Goal: Task Accomplishment & Management: Use online tool/utility

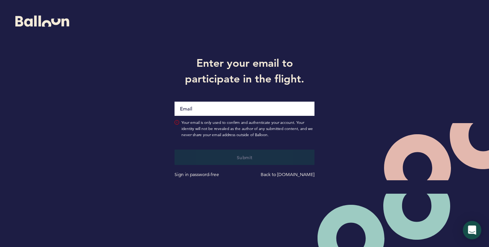
click at [240, 102] on input "Email" at bounding box center [244, 109] width 140 height 14
type input "mike.mangan@pirates.com"
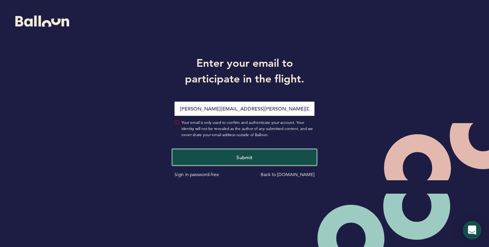
click at [240, 157] on span "Submit" at bounding box center [244, 157] width 16 height 6
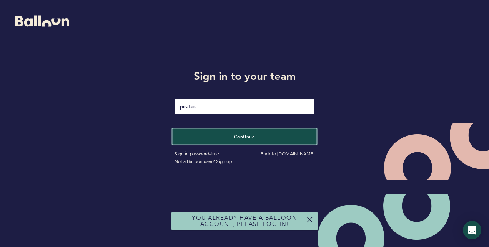
click at [240, 135] on span "Continue" at bounding box center [245, 136] width 22 height 6
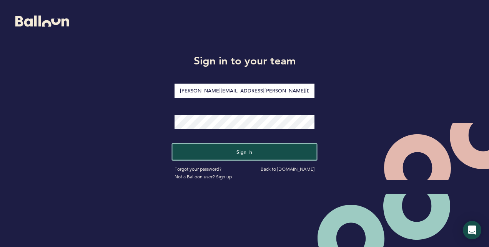
click at [243, 150] on span "Sign in" at bounding box center [244, 152] width 16 height 6
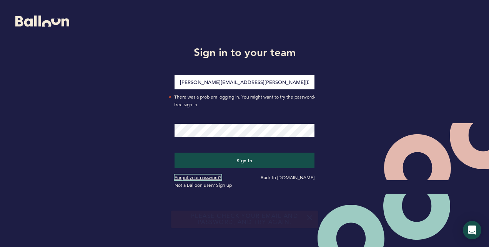
click at [208, 177] on link "Forgot your password?" at bounding box center [197, 178] width 47 height 6
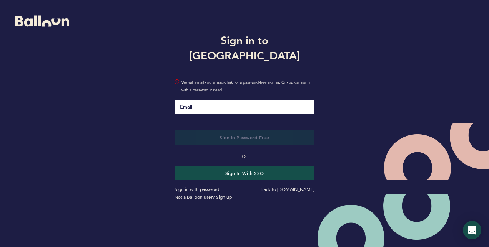
click at [229, 100] on input "Email" at bounding box center [244, 107] width 140 height 15
type input "[PERSON_NAME][EMAIL_ADDRESS][PERSON_NAME][DOMAIN_NAME]"
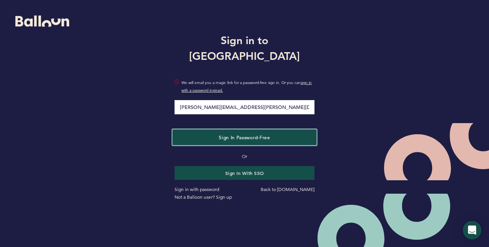
click at [229, 134] on span "Sign in Password-Free" at bounding box center [244, 137] width 51 height 6
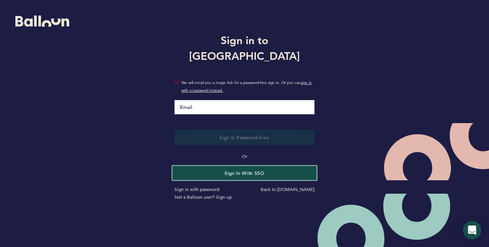
click at [240, 166] on button "Sign in with SSO" at bounding box center [244, 173] width 144 height 14
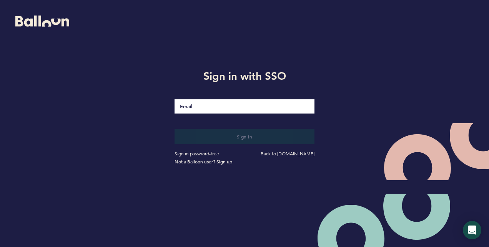
click at [221, 110] on input "Email" at bounding box center [244, 106] width 140 height 14
type input "[PERSON_NAME][EMAIL_ADDRESS][PERSON_NAME][DOMAIN_NAME]"
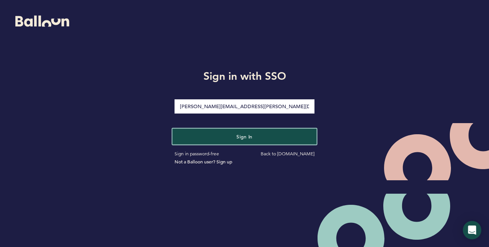
click at [230, 137] on button "Sign in" at bounding box center [244, 137] width 144 height 16
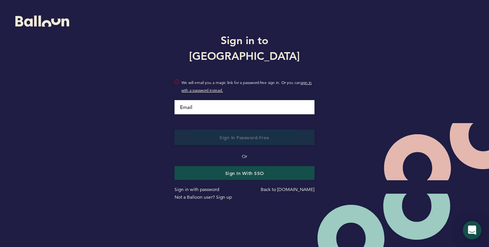
click at [215, 101] on input "Email" at bounding box center [244, 107] width 140 height 14
type input "mike.mangan@pirates.com"
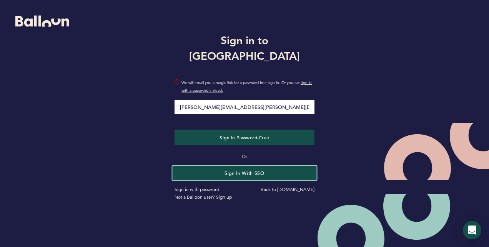
click at [242, 166] on button "Sign in with SSO" at bounding box center [244, 173] width 144 height 14
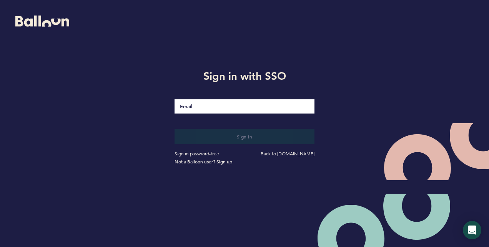
click at [225, 104] on input "Email" at bounding box center [244, 106] width 140 height 14
type input "mike.mangan@pirates.com"
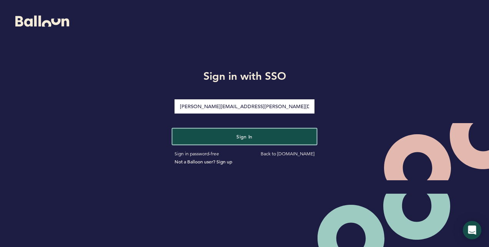
click at [233, 135] on button "Sign in" at bounding box center [244, 137] width 144 height 16
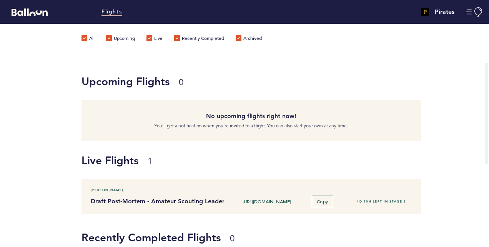
click at [191, 38] on label "Recently Completed" at bounding box center [199, 39] width 50 height 8
click at [0, 0] on input "Recently Completed" at bounding box center [0, 0] width 0 height 0
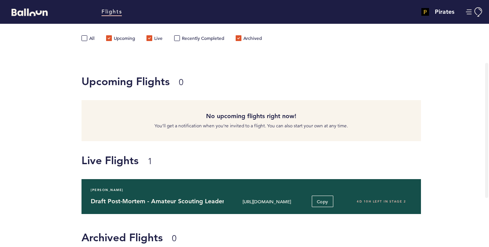
click at [144, 194] on div "[PERSON_NAME] Draft Post-Mortem - Amateur Scouting Leadership [URL][DOMAIN_NAME…" at bounding box center [250, 196] width 339 height 35
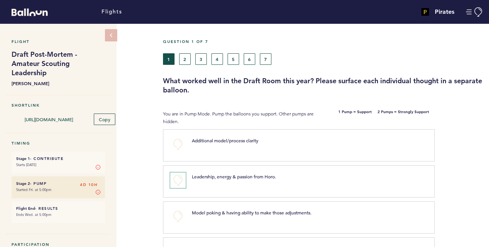
click at [177, 180] on button "+0" at bounding box center [177, 180] width 15 height 15
click at [488, 160] on html "Flights Pirates [PERSON_NAME][EMAIL_ADDRESS][PERSON_NAME][DOMAIN_NAME] Team Dom…" at bounding box center [244, 123] width 489 height 247
click at [177, 182] on span "+1" at bounding box center [177, 180] width 5 height 8
drag, startPoint x: 488, startPoint y: 77, endPoint x: 487, endPoint y: 72, distance: 5.1
click at [487, 72] on div "Question 1 of 7 1 2 3 4 5 6 7 What worked well in the Draft Room this year? Ple…" at bounding box center [326, 67] width 326 height 56
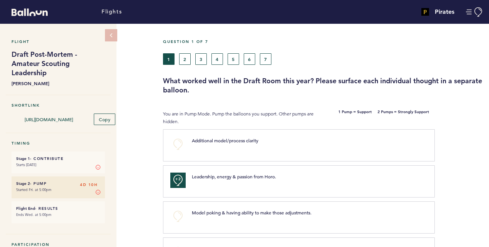
click at [488, 245] on html "Flights Pirates [PERSON_NAME][EMAIL_ADDRESS][PERSON_NAME][DOMAIN_NAME] Team Dom…" at bounding box center [244, 123] width 489 height 247
click at [184, 59] on button "2" at bounding box center [185, 59] width 12 height 12
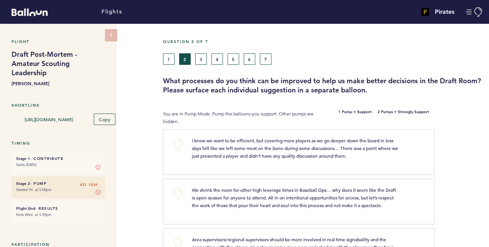
drag, startPoint x: 488, startPoint y: 224, endPoint x: 488, endPoint y: 232, distance: 8.1
click at [488, 232] on html "Flights Pirates [PERSON_NAME][EMAIL_ADDRESS][PERSON_NAME][DOMAIN_NAME] Team Dom…" at bounding box center [244, 123] width 489 height 247
click at [488, 243] on html "Flights Pirates [PERSON_NAME][EMAIL_ADDRESS][PERSON_NAME][DOMAIN_NAME] Team Dom…" at bounding box center [244, 123] width 489 height 247
click at [488, 241] on html "Flights Pirates [PERSON_NAME][EMAIL_ADDRESS][PERSON_NAME][DOMAIN_NAME] Team Dom…" at bounding box center [244, 123] width 489 height 247
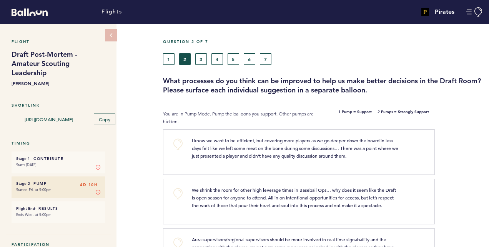
click at [488, 241] on html "Flights Pirates [PERSON_NAME][EMAIL_ADDRESS][PERSON_NAME][DOMAIN_NAME] Team Dom…" at bounding box center [244, 123] width 489 height 247
click at [488, 245] on html "Flights Pirates [PERSON_NAME][EMAIL_ADDRESS][PERSON_NAME][DOMAIN_NAME] Team Dom…" at bounding box center [244, 123] width 489 height 247
drag, startPoint x: 466, startPoint y: 51, endPoint x: 462, endPoint y: 41, distance: 10.5
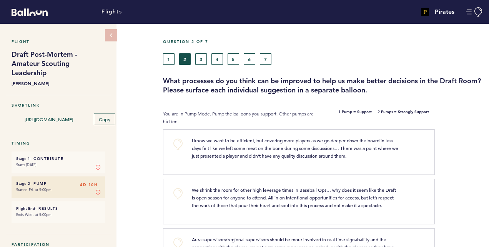
click at [462, 41] on div "Question 2 of 7" at bounding box center [322, 46] width 331 height 14
click at [108, 33] on icon at bounding box center [111, 35] width 7 height 7
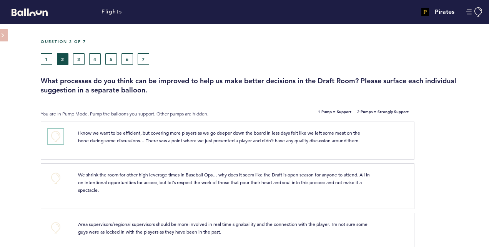
click at [57, 138] on button "+0" at bounding box center [55, 136] width 15 height 15
click at [55, 176] on button "+0" at bounding box center [55, 178] width 15 height 15
click at [55, 176] on span "+1" at bounding box center [55, 178] width 5 height 8
click at [472, 192] on div at bounding box center [451, 190] width 75 height 48
click at [488, 197] on html "Flights Pirates [PERSON_NAME][EMAIL_ADDRESS][PERSON_NAME][DOMAIN_NAME] Team Dom…" at bounding box center [244, 123] width 489 height 247
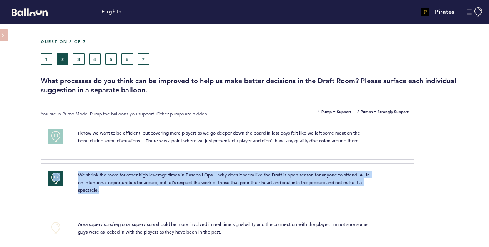
drag, startPoint x: 488, startPoint y: 137, endPoint x: 488, endPoint y: 167, distance: 30.3
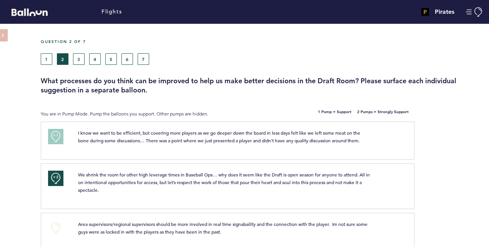
click at [463, 49] on div "Question 2 of 7" at bounding box center [262, 46] width 454 height 14
click at [44, 62] on button "1" at bounding box center [47, 59] width 12 height 12
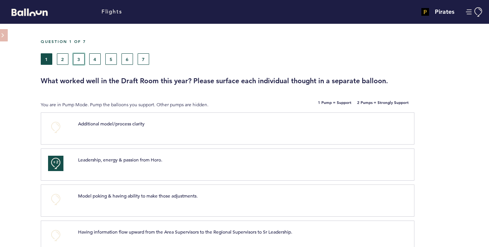
click at [80, 58] on button "3" at bounding box center [79, 59] width 12 height 12
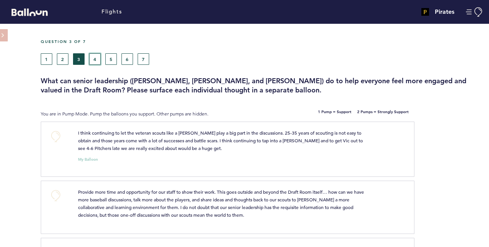
click at [94, 59] on button "4" at bounding box center [95, 59] width 12 height 12
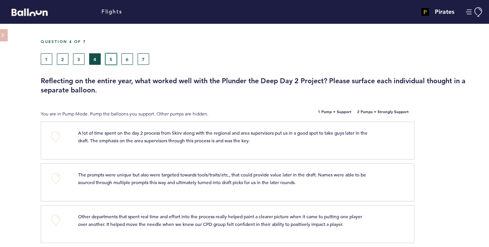
click at [111, 61] on button "5" at bounding box center [111, 59] width 12 height 12
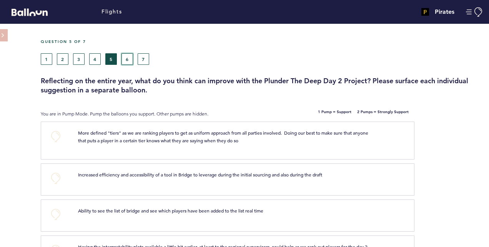
click at [128, 61] on button "6" at bounding box center [127, 59] width 12 height 12
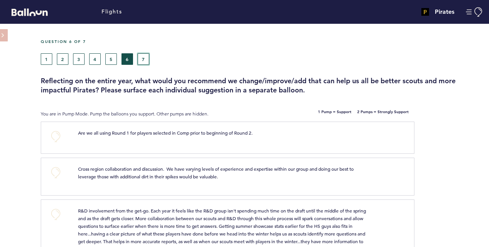
click at [144, 60] on button "7" at bounding box center [144, 59] width 12 height 12
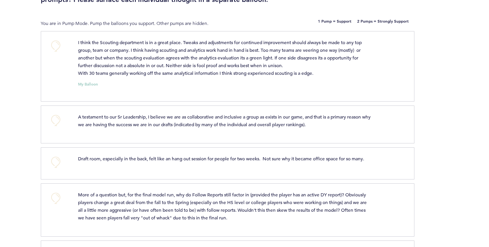
scroll to position [92, 0]
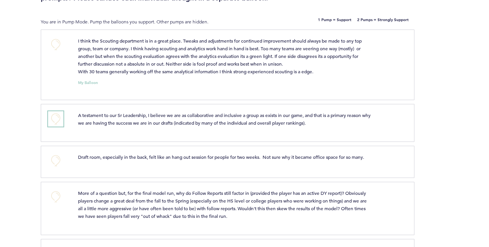
click at [57, 118] on button "+0" at bounding box center [55, 118] width 15 height 15
click at [57, 118] on span "+1" at bounding box center [55, 118] width 5 height 8
click at [55, 161] on button "+0" at bounding box center [55, 160] width 15 height 15
click at [55, 161] on span "+1" at bounding box center [55, 160] width 5 height 8
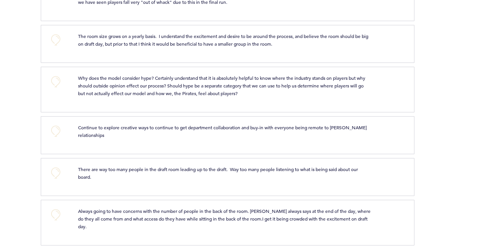
scroll to position [307, 0]
click at [53, 38] on button "+0" at bounding box center [55, 38] width 15 height 15
click at [53, 38] on span "+1" at bounding box center [55, 38] width 5 height 8
click at [54, 169] on button "+0" at bounding box center [55, 172] width 15 height 15
click at [54, 169] on span "+1" at bounding box center [55, 171] width 5 height 8
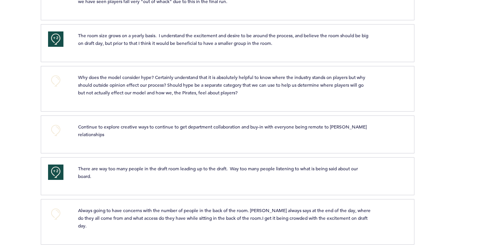
click at [409, 176] on div "+2 There are way too many people in the draft room leading up to the draft. Way…" at bounding box center [227, 176] width 373 height 38
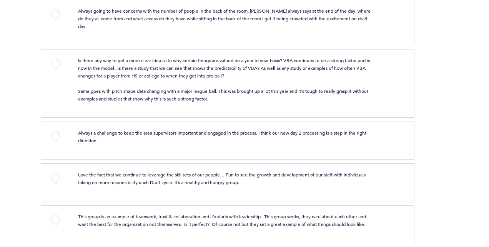
scroll to position [511, 0]
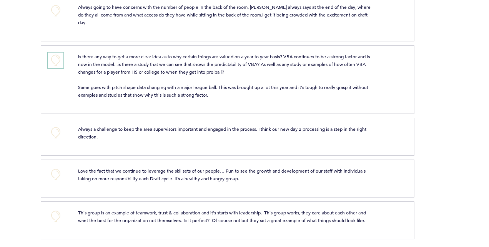
click at [56, 53] on button "+0" at bounding box center [55, 60] width 15 height 15
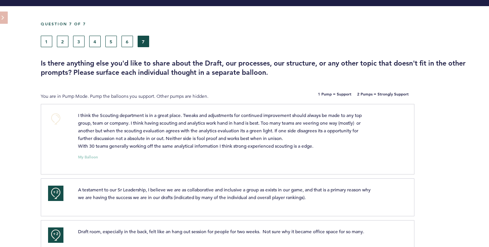
scroll to position [0, 0]
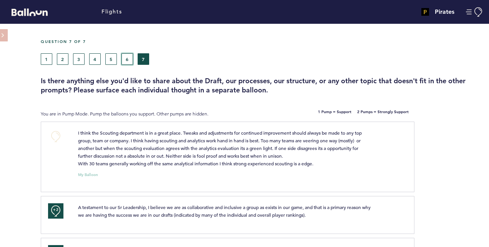
click at [126, 59] on button "6" at bounding box center [127, 59] width 12 height 12
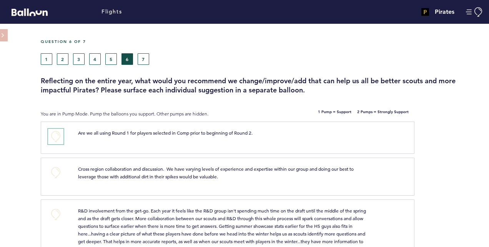
click at [55, 137] on button "+0" at bounding box center [55, 136] width 15 height 15
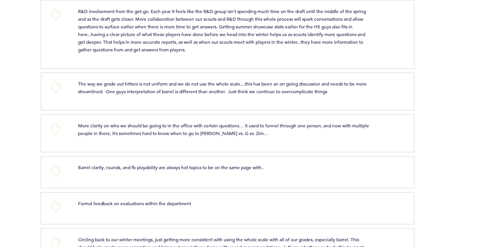
scroll to position [215, 0]
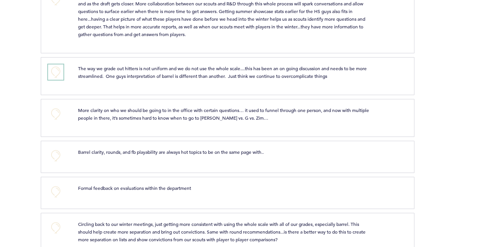
click at [55, 73] on button "+0" at bounding box center [55, 72] width 15 height 15
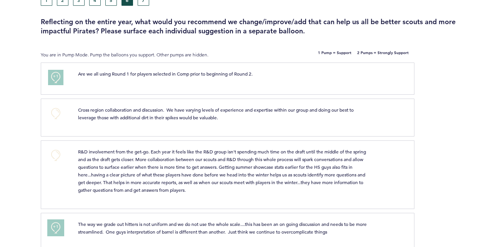
scroll to position [0, 0]
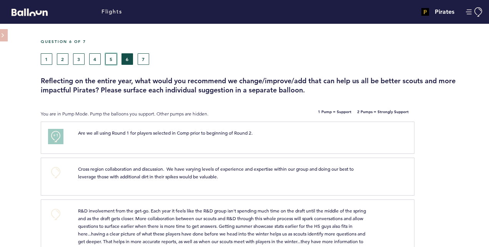
click at [109, 60] on button "5" at bounding box center [111, 59] width 12 height 12
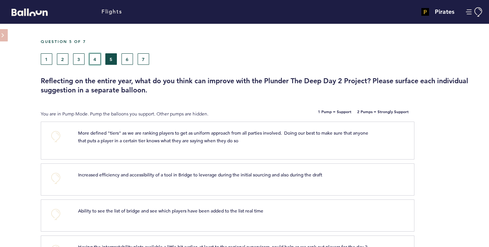
click at [91, 58] on button "4" at bounding box center [95, 59] width 12 height 12
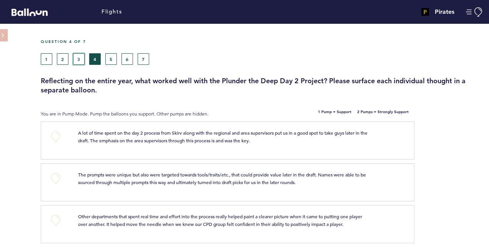
click at [76, 58] on button "3" at bounding box center [79, 59] width 12 height 12
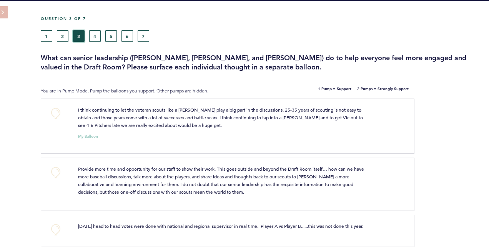
scroll to position [8, 0]
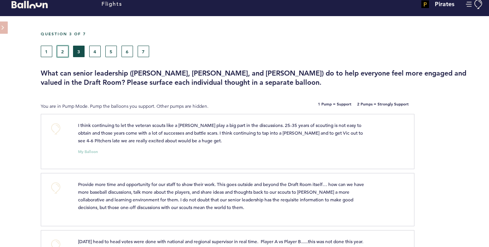
click at [63, 50] on button "2" at bounding box center [63, 52] width 12 height 12
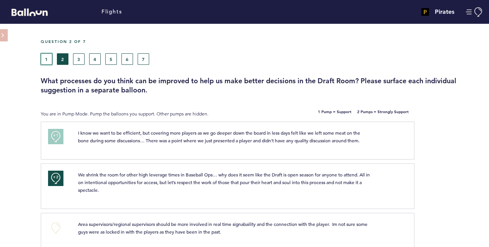
click at [45, 62] on button "1" at bounding box center [47, 59] width 12 height 12
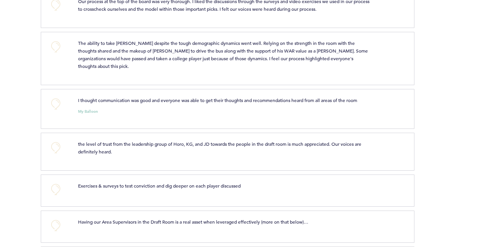
scroll to position [430, 0]
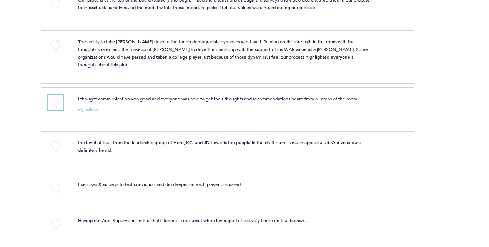
click at [60, 107] on button "+0" at bounding box center [55, 102] width 15 height 15
click at [60, 107] on button "+1" at bounding box center [55, 102] width 15 height 15
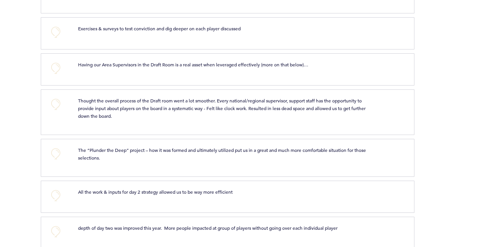
scroll to position [599, 0]
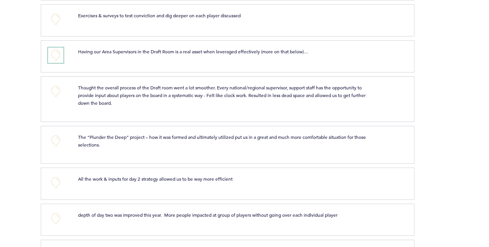
click at [57, 58] on button "+0" at bounding box center [55, 55] width 15 height 15
click at [57, 58] on span "+1" at bounding box center [55, 54] width 5 height 8
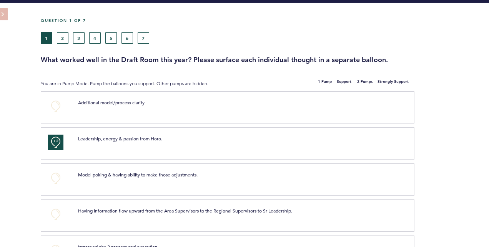
scroll to position [0, 0]
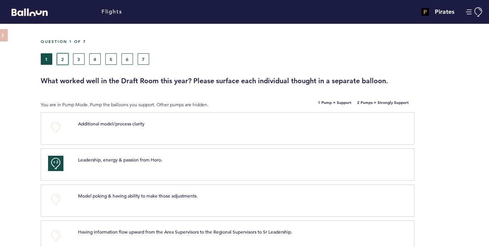
click at [61, 60] on button "2" at bounding box center [63, 59] width 12 height 12
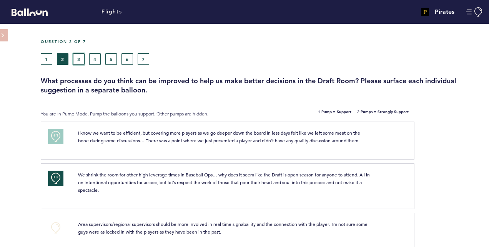
click at [81, 58] on button "3" at bounding box center [79, 59] width 12 height 12
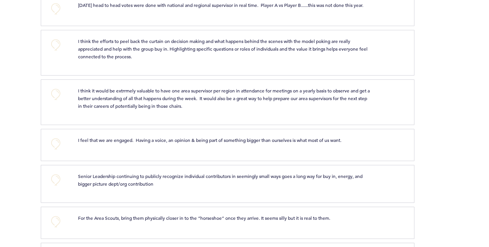
scroll to position [246, 0]
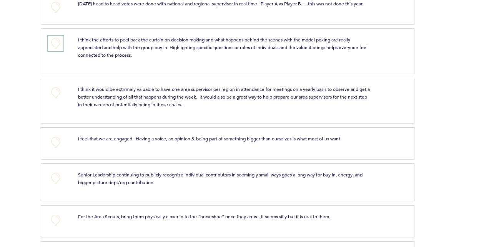
click at [56, 46] on button "+0" at bounding box center [55, 43] width 15 height 15
click at [56, 46] on span "+1" at bounding box center [55, 42] width 5 height 8
click at [56, 94] on button "+0" at bounding box center [55, 92] width 15 height 15
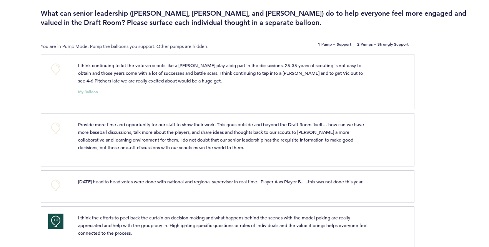
scroll to position [0, 0]
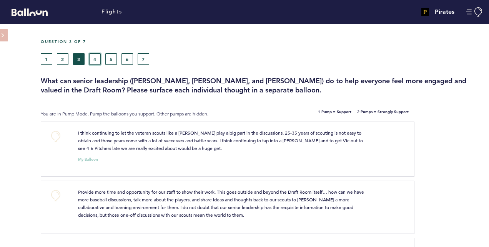
click at [93, 59] on button "4" at bounding box center [95, 59] width 12 height 12
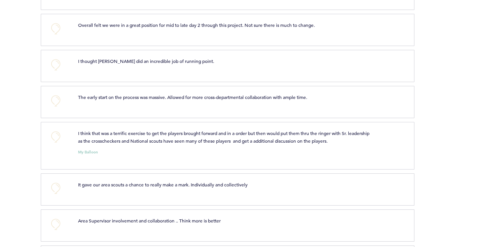
scroll to position [740, 0]
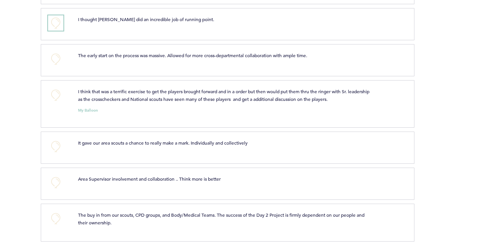
click at [55, 18] on button "+0" at bounding box center [55, 22] width 15 height 15
click at [55, 18] on span "+1" at bounding box center [55, 22] width 5 height 8
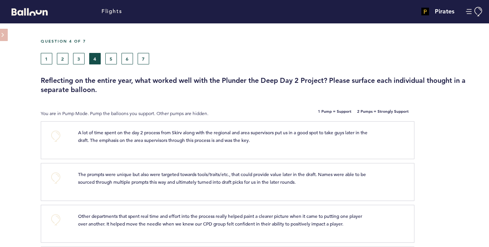
scroll to position [0, 0]
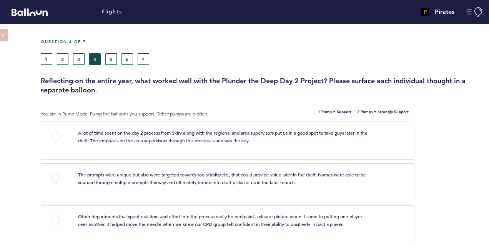
click at [108, 65] on div "Question 4 of 7 1 2 3 4 5 6 7 Reflecting on the entire year, what worked well w…" at bounding box center [265, 67] width 448 height 56
click at [109, 60] on button "5" at bounding box center [111, 59] width 12 height 12
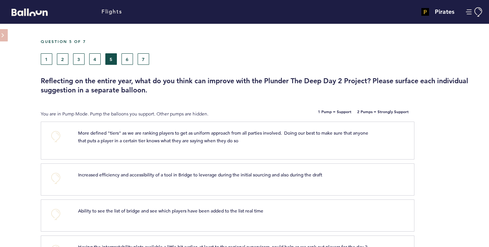
click at [414, 191] on div at bounding box center [451, 183] width 75 height 34
click at [128, 59] on button "6" at bounding box center [127, 59] width 12 height 12
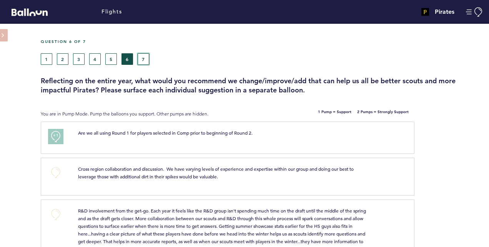
click at [142, 60] on button "7" at bounding box center [144, 59] width 12 height 12
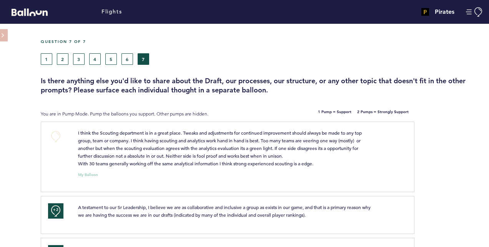
click at [230, 44] on div "Question 7 of 7" at bounding box center [262, 46] width 454 height 14
click at [4, 33] on button at bounding box center [13, 35] width 27 height 12
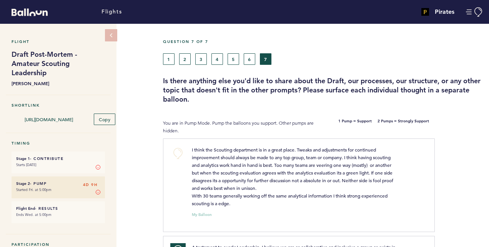
click at [76, 181] on h6 "Stage 2 - Pump 4D 9H" at bounding box center [58, 183] width 84 height 5
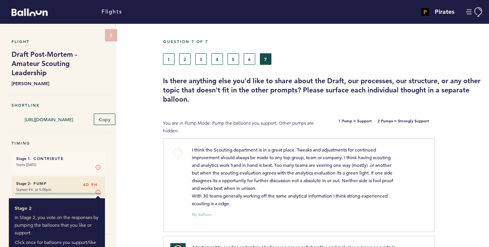
click at [99, 190] on icon at bounding box center [98, 192] width 5 height 5
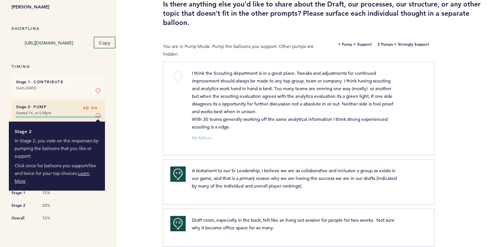
scroll to position [92, 0]
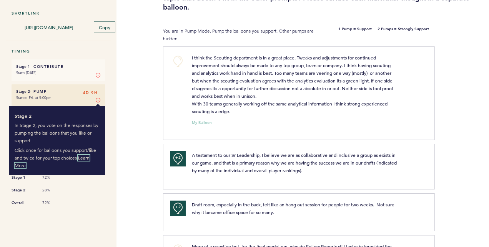
click at [85, 155] on link "Learn More" at bounding box center [52, 161] width 75 height 13
